Goal: Transaction & Acquisition: Purchase product/service

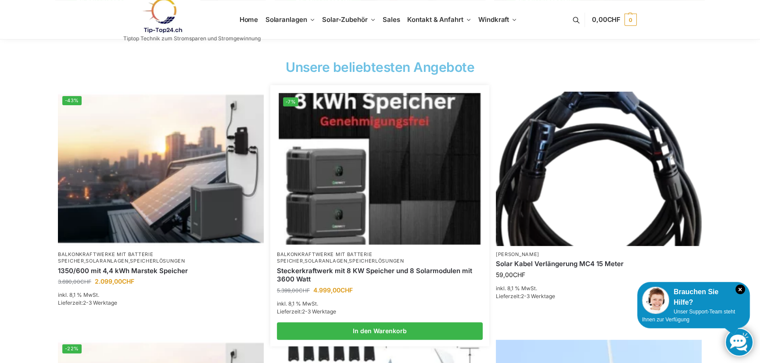
scroll to position [359, 0]
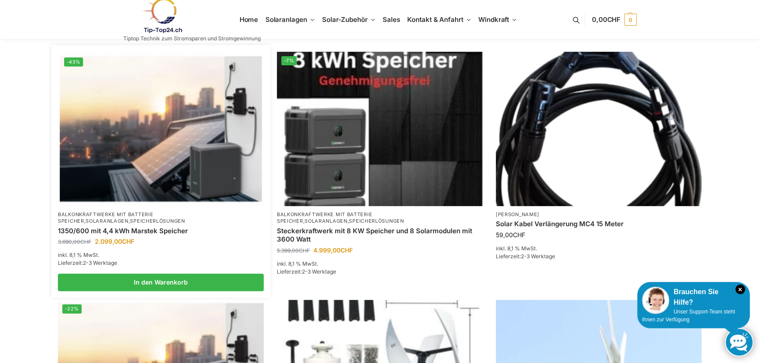
click at [165, 170] on img at bounding box center [161, 128] width 202 height 151
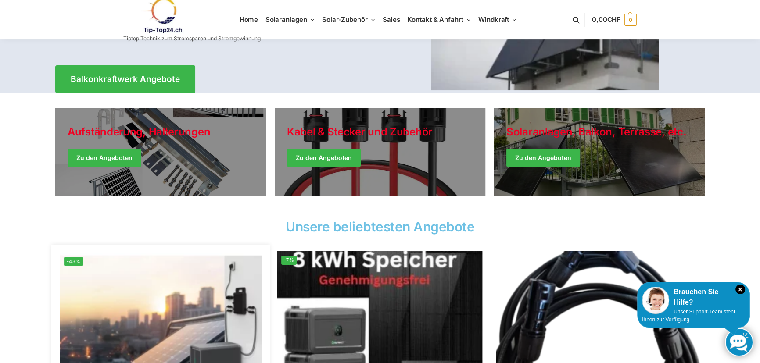
scroll to position [319, 0]
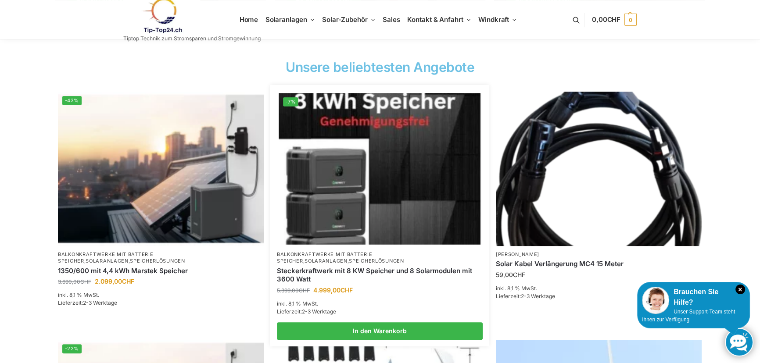
click at [370, 212] on img at bounding box center [380, 168] width 202 height 151
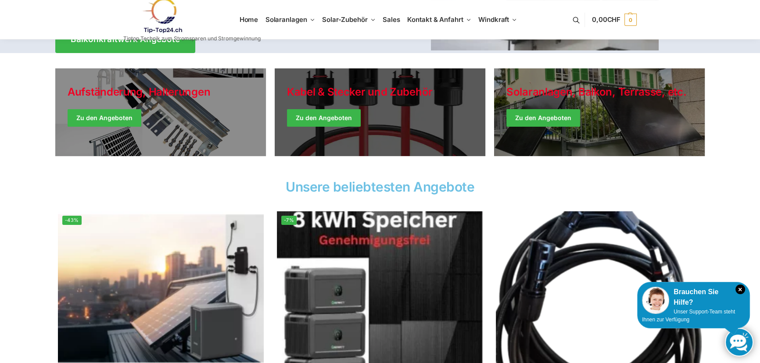
scroll to position [119, 0]
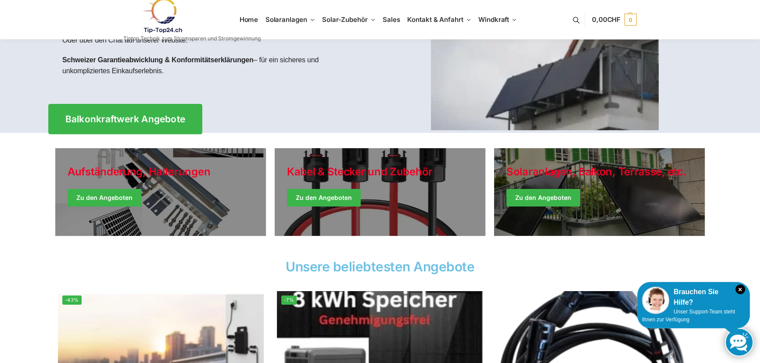
click at [133, 118] on span "Balkonkraftwerk Angebote" at bounding box center [125, 119] width 120 height 9
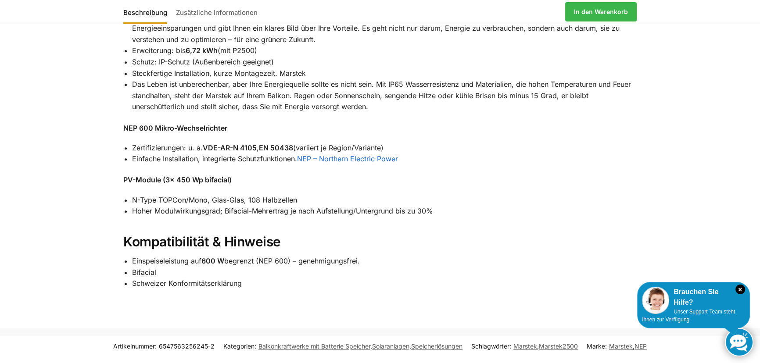
scroll to position [798, 0]
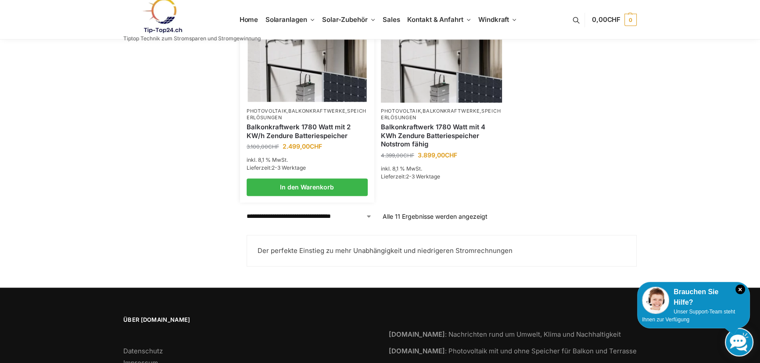
scroll to position [758, 0]
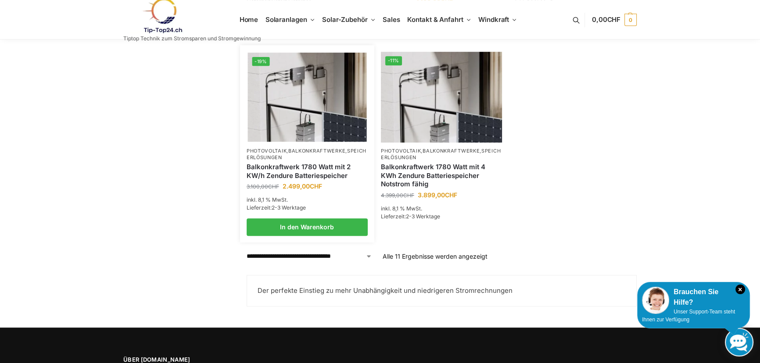
click at [299, 111] on img at bounding box center [307, 96] width 119 height 89
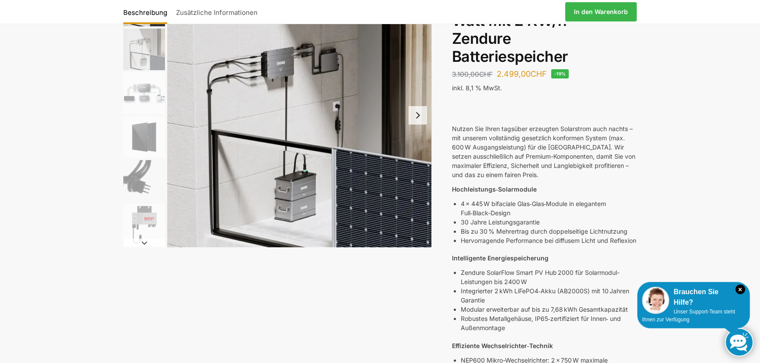
scroll to position [119, 0]
